Goal: Task Accomplishment & Management: Manage account settings

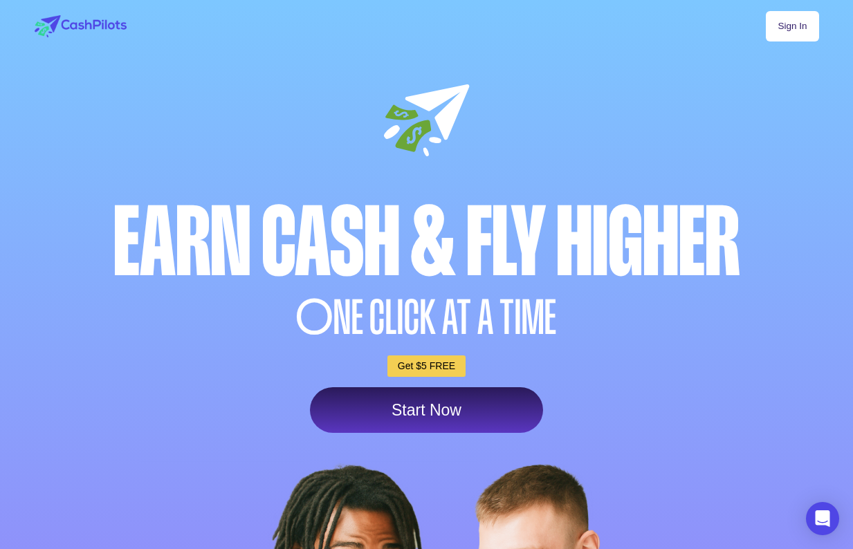
click at [777, 30] on link "Sign In" at bounding box center [792, 26] width 53 height 30
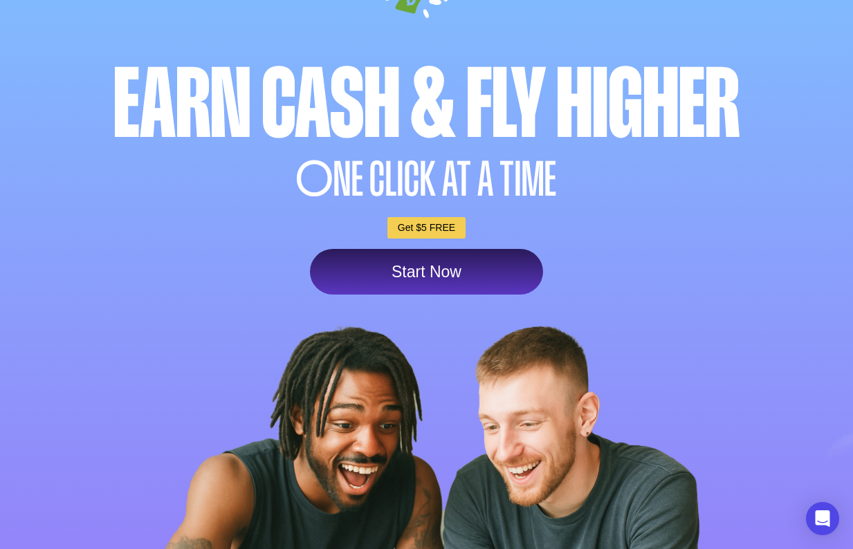
scroll to position [415, 0]
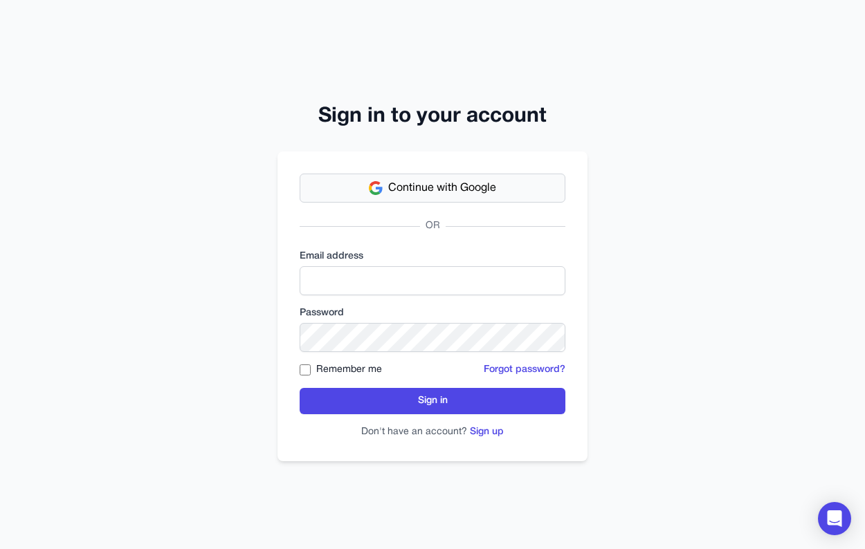
click at [405, 194] on span "Continue with Google" at bounding box center [442, 188] width 108 height 17
